Goal: Navigation & Orientation: Go to known website

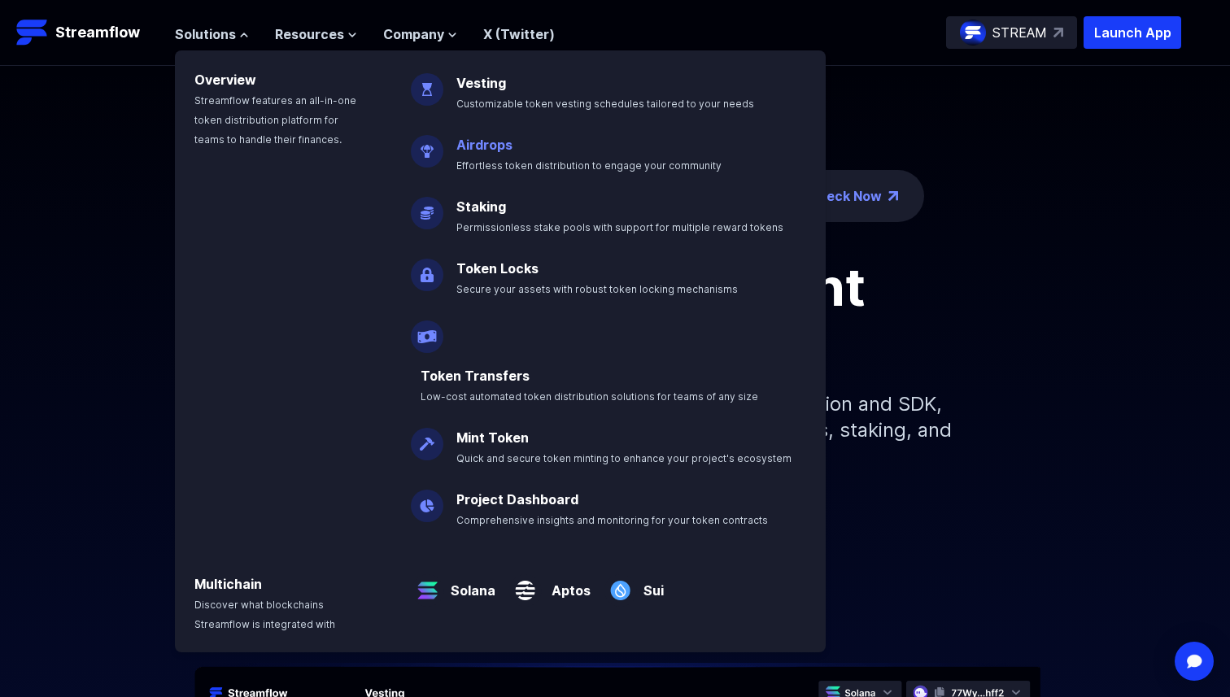
click at [490, 148] on link "Airdrops" at bounding box center [485, 145] width 56 height 16
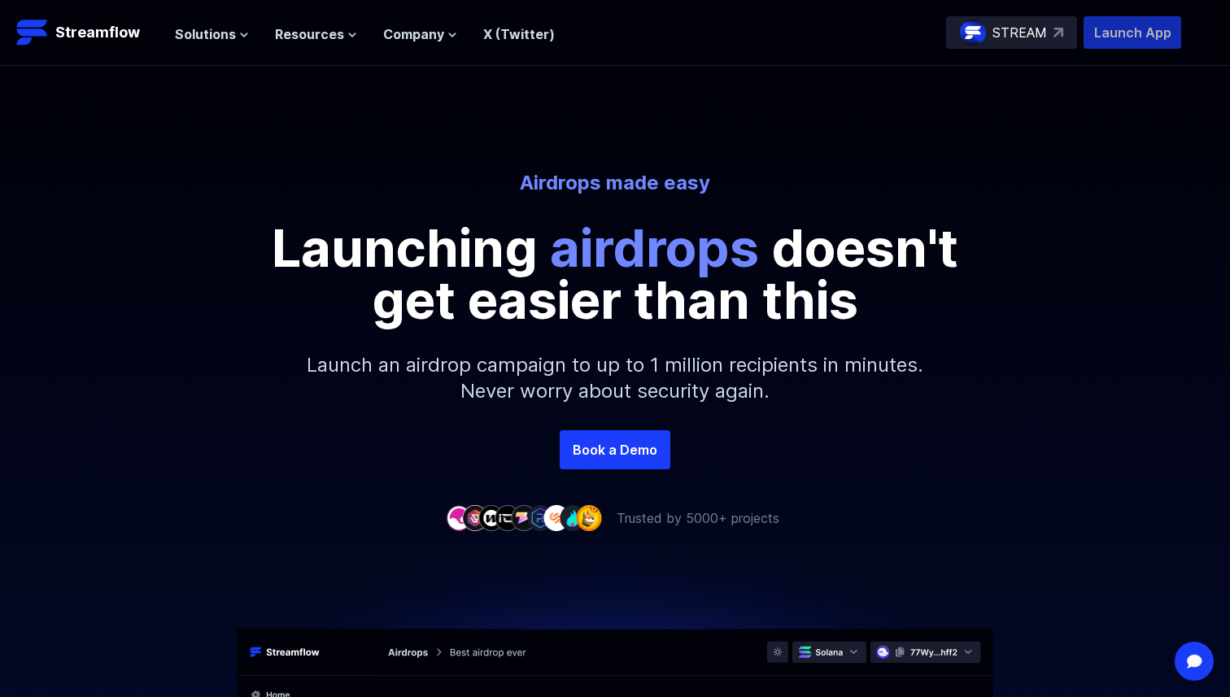
click at [1115, 40] on p "Launch App" at bounding box center [1133, 32] width 98 height 33
click at [1144, 24] on p "Launch App" at bounding box center [1133, 32] width 98 height 33
